Goal: Find specific page/section: Find specific page/section

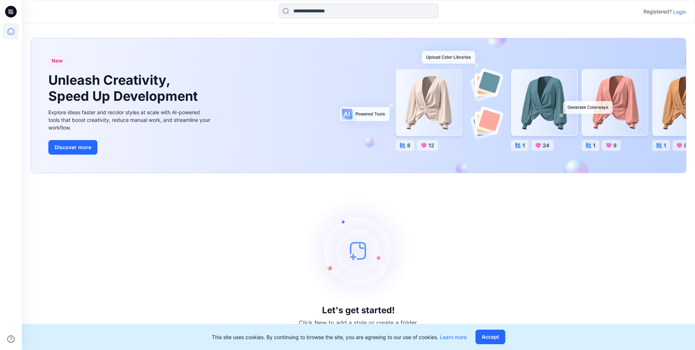
click at [680, 10] on p "Login" at bounding box center [679, 12] width 13 height 8
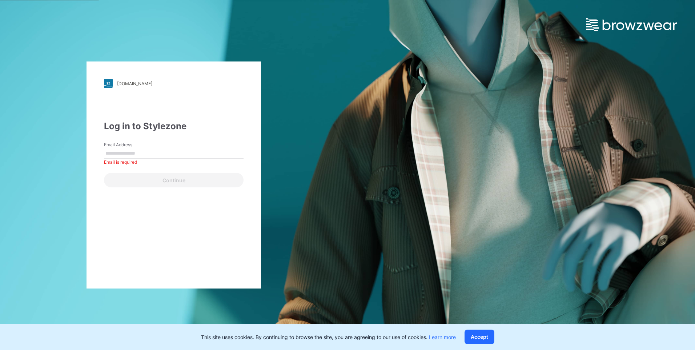
paste input "**********"
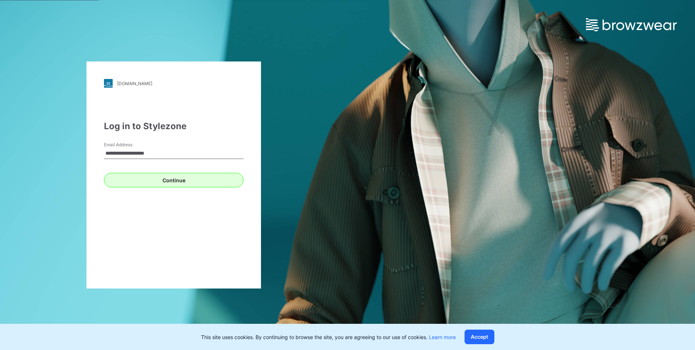
type input "**********"
click at [189, 184] on button "Continue" at bounding box center [174, 180] width 140 height 15
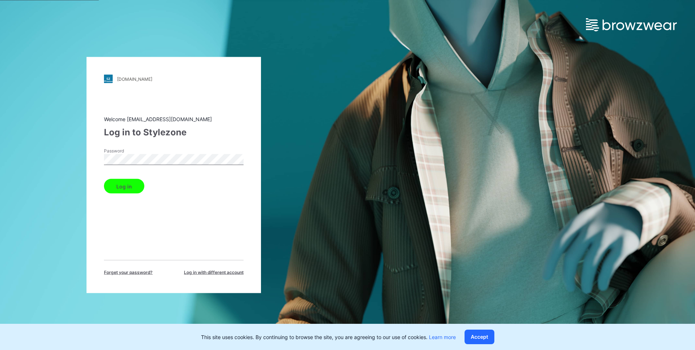
click at [129, 185] on button "Log in" at bounding box center [124, 186] width 40 height 15
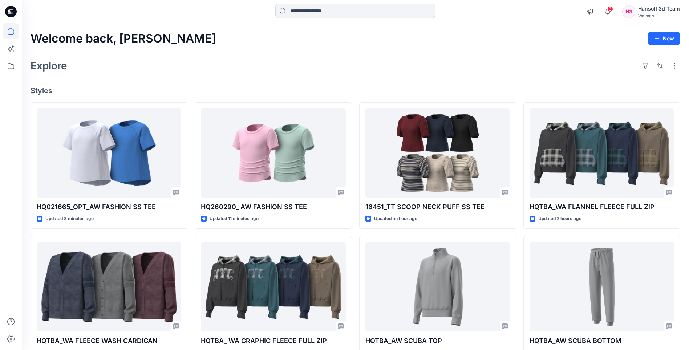
click at [12, 12] on icon at bounding box center [11, 12] width 12 height 12
click at [13, 29] on icon at bounding box center [11, 31] width 7 height 7
click at [12, 62] on icon at bounding box center [11, 66] width 16 height 16
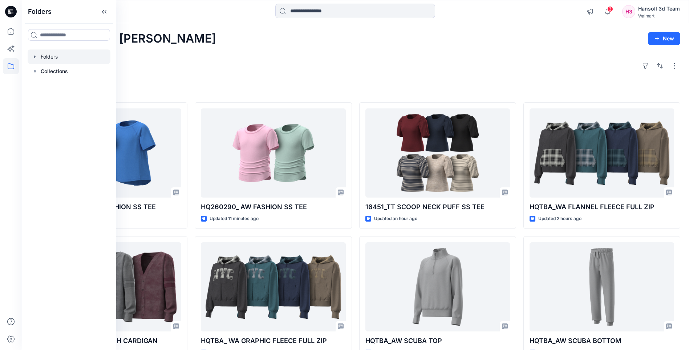
click at [48, 56] on div at bounding box center [69, 56] width 83 height 15
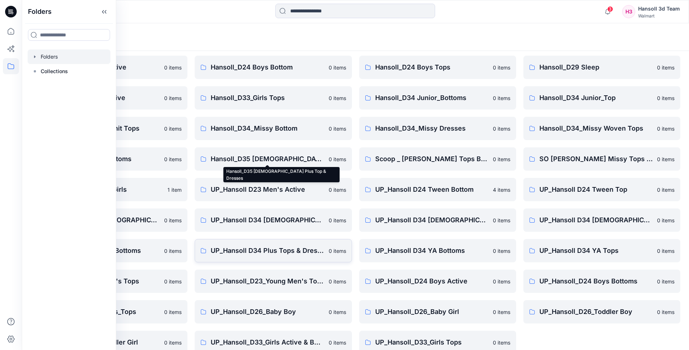
scroll to position [98, 0]
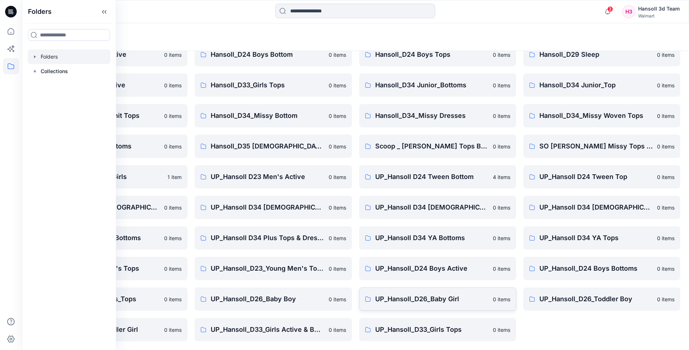
click at [452, 296] on p "UP_Hansoll_D26_Baby Girl" at bounding box center [431, 299] width 113 height 10
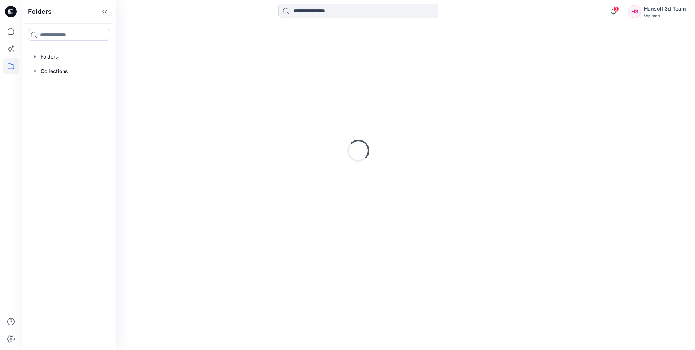
click at [452, 296] on div "Loading..." at bounding box center [358, 200] width 673 height 299
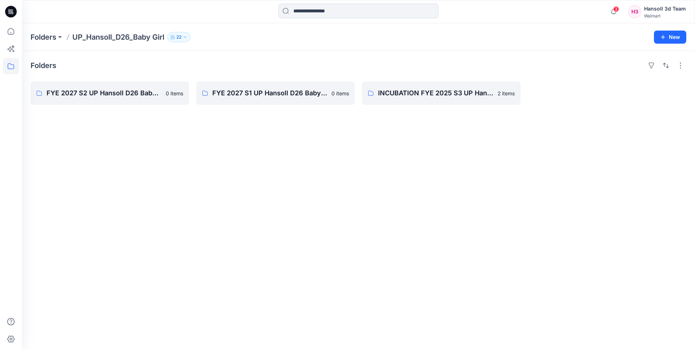
drag, startPoint x: 452, startPoint y: 296, endPoint x: 394, endPoint y: 278, distance: 61.3
click at [394, 278] on div "Folders FYE 2027 S2 UP Hansoll D26 Baby Girl [DEMOGRAPHIC_DATA] items FYE 2027 …" at bounding box center [358, 200] width 673 height 299
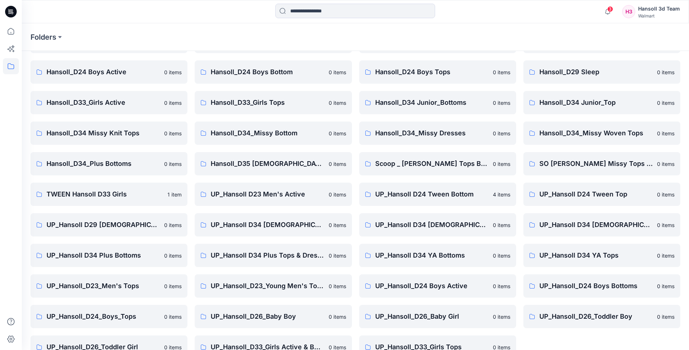
scroll to position [98, 0]
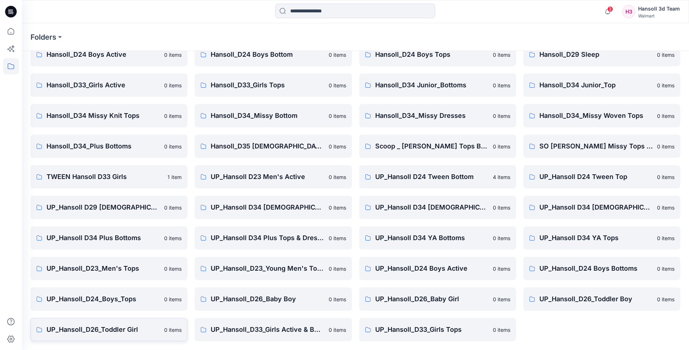
click at [116, 325] on p "UP_Hansoll_D26_Toddler Girl" at bounding box center [103, 329] width 113 height 10
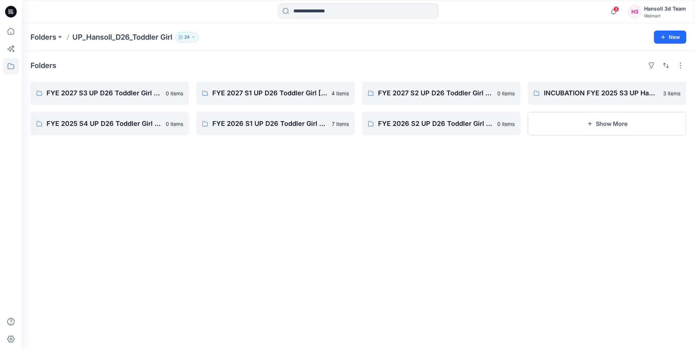
click at [310, 195] on div "Folders FYE 2027 S3 UP D26 Toddler Girl Hansoll 0 items FYE 2025 S4 UP D26 Todd…" at bounding box center [358, 200] width 673 height 299
click at [265, 126] on p "FYE 2026 S1 UP D26 Toddler Girl [PERSON_NAME]" at bounding box center [274, 123] width 125 height 10
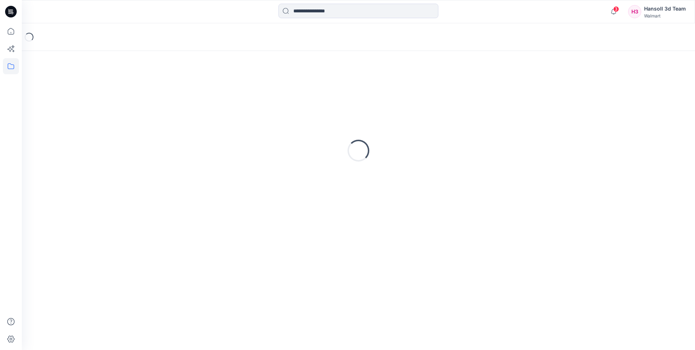
click at [265, 126] on div "Loading..." at bounding box center [359, 151] width 656 height 182
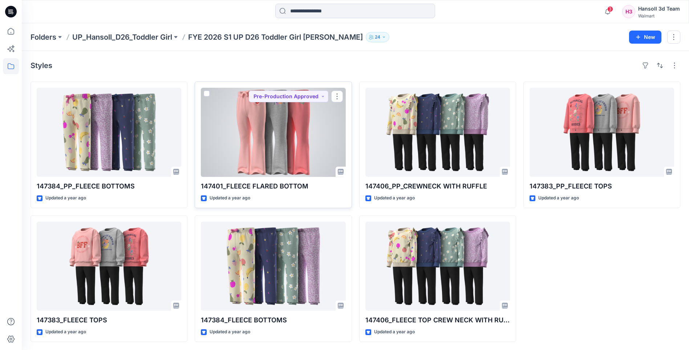
scroll to position [1, 0]
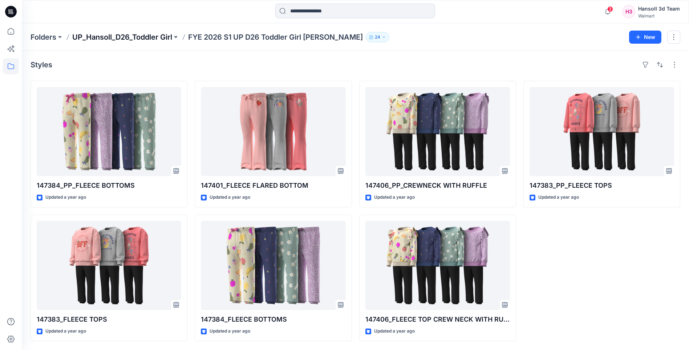
click at [153, 35] on p "UP_Hansoll_D26_Toddler Girl" at bounding box center [122, 37] width 100 height 10
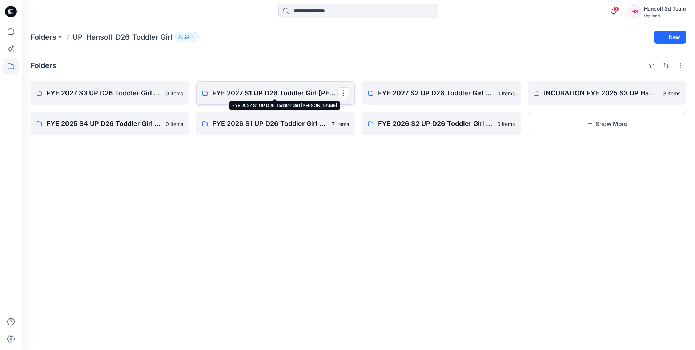
click at [242, 94] on p "FYE 2027 S1 UP D26 Toddler Girl [PERSON_NAME]" at bounding box center [274, 93] width 125 height 10
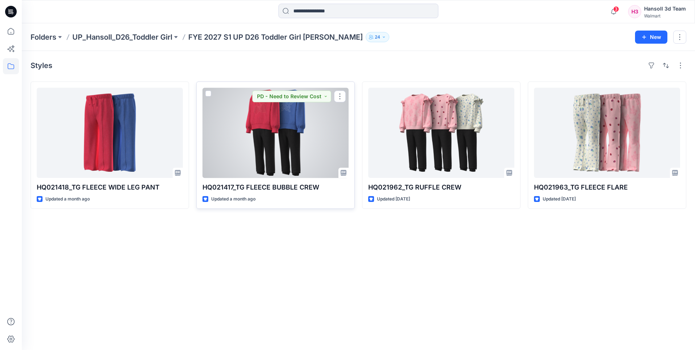
click at [311, 187] on p "HQ021417_TG FLEECE BUBBLE CREW" at bounding box center [275, 187] width 146 height 10
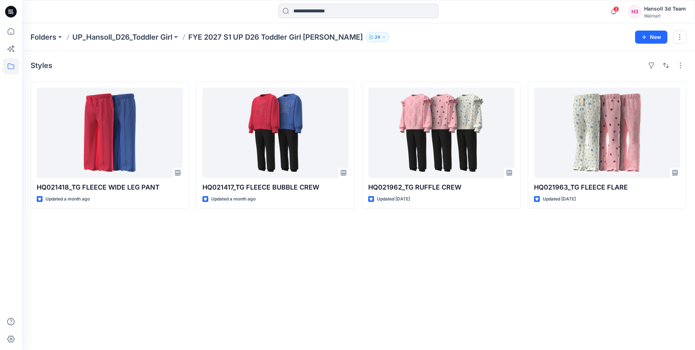
click at [252, 214] on div "Styles HQ021418_TG FLEECE WIDE LEG PANT Updated a month ago HQ021417_TG FLEECE …" at bounding box center [358, 200] width 673 height 299
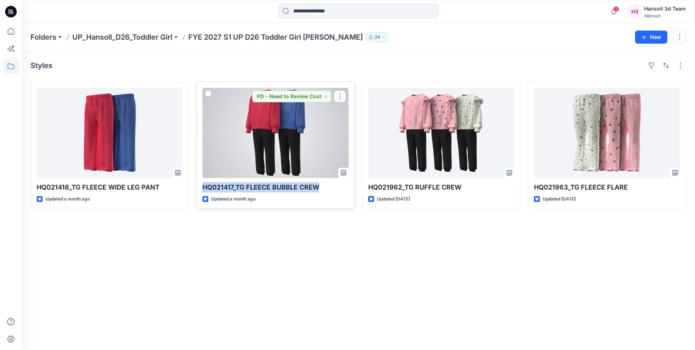
drag, startPoint x: 323, startPoint y: 191, endPoint x: 199, endPoint y: 181, distance: 124.3
click at [199, 181] on div "HQ021417_TG FLEECE BUBBLE CREW Updated a month ago PD - Need to Review Cost" at bounding box center [275, 144] width 158 height 127
copy p "HQ021417_TG FLEECE BUBBLE CREW"
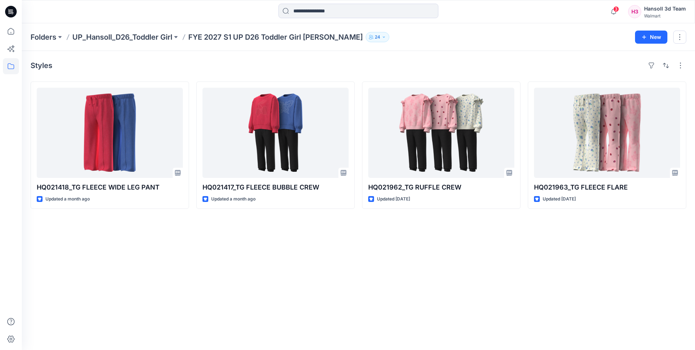
click at [331, 222] on div "Styles HQ021418_TG FLEECE WIDE LEG PANT Updated a month ago HQ021417_TG FLEECE …" at bounding box center [358, 200] width 673 height 299
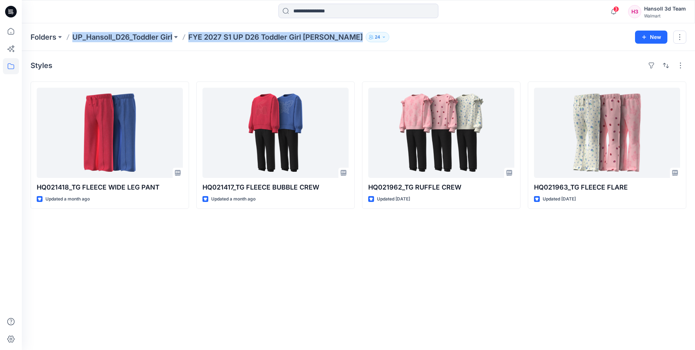
drag, startPoint x: 70, startPoint y: 38, endPoint x: 338, endPoint y: 41, distance: 267.5
click at [338, 41] on div "Folders UP_Hansoll_D26_Toddler Girl FYE 2027 S1 UP D26 Toddler Girl [PERSON_NAM…" at bounding box center [330, 37] width 599 height 10
copy div "UP_Hansoll_D26_Toddler Girl FYE 2027 S1 UP D26 Toddler Girl [PERSON_NAME] 24 New"
